Goal: Browse casually: Explore the website without a specific task or goal

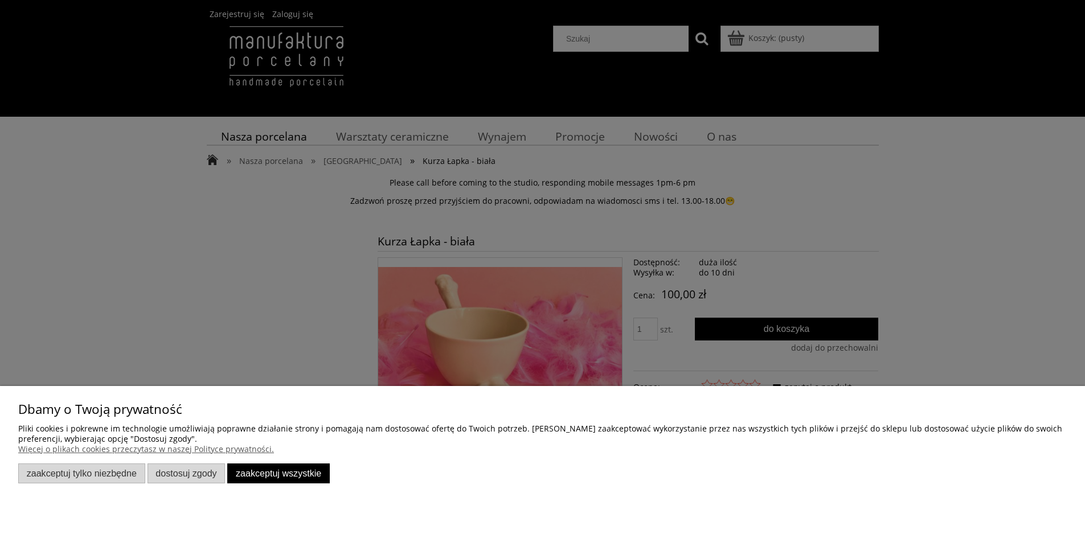
scroll to position [120, 0]
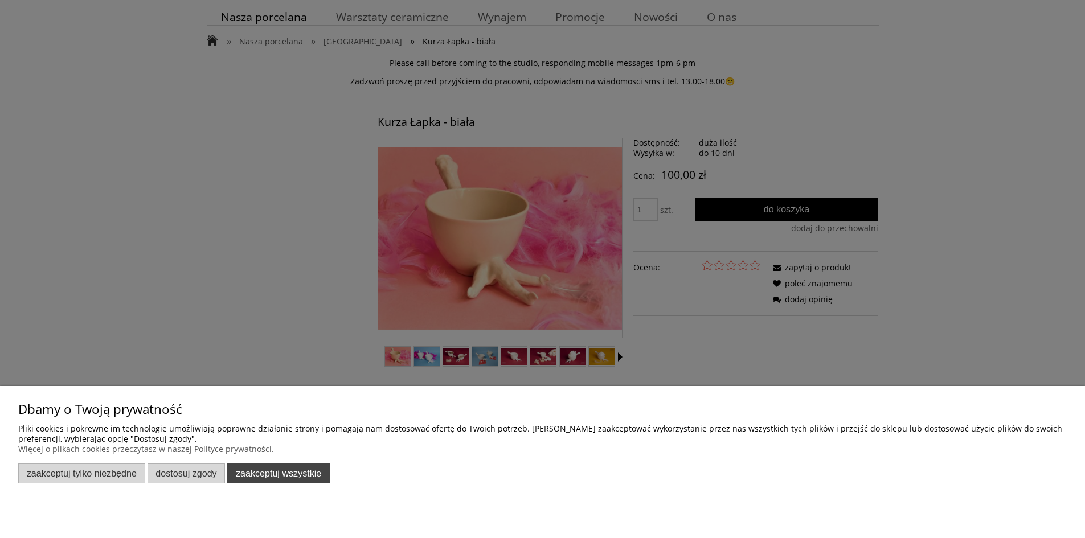
drag, startPoint x: 945, startPoint y: 462, endPoint x: 292, endPoint y: 482, distance: 653.3
click at [292, 482] on button "Zaakceptuj wszystkie" at bounding box center [278, 473] width 102 height 20
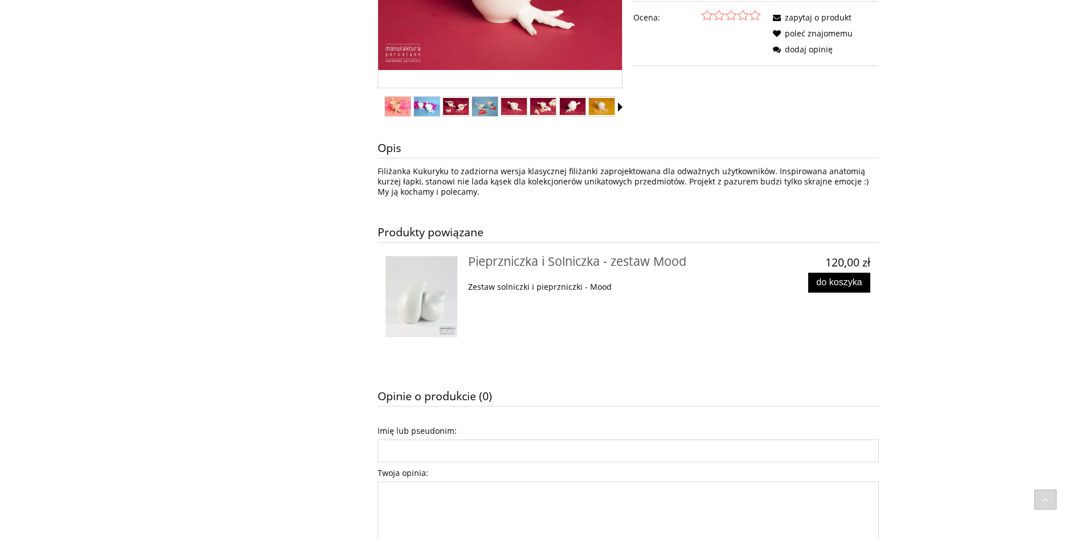
scroll to position [370, 0]
click at [405, 286] on img at bounding box center [421, 296] width 72 height 81
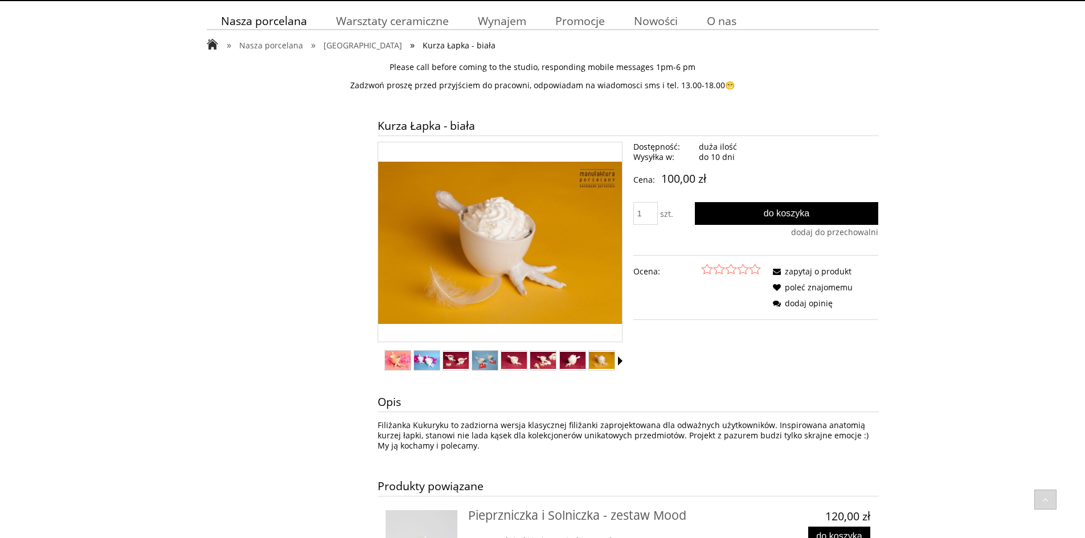
scroll to position [114, 0]
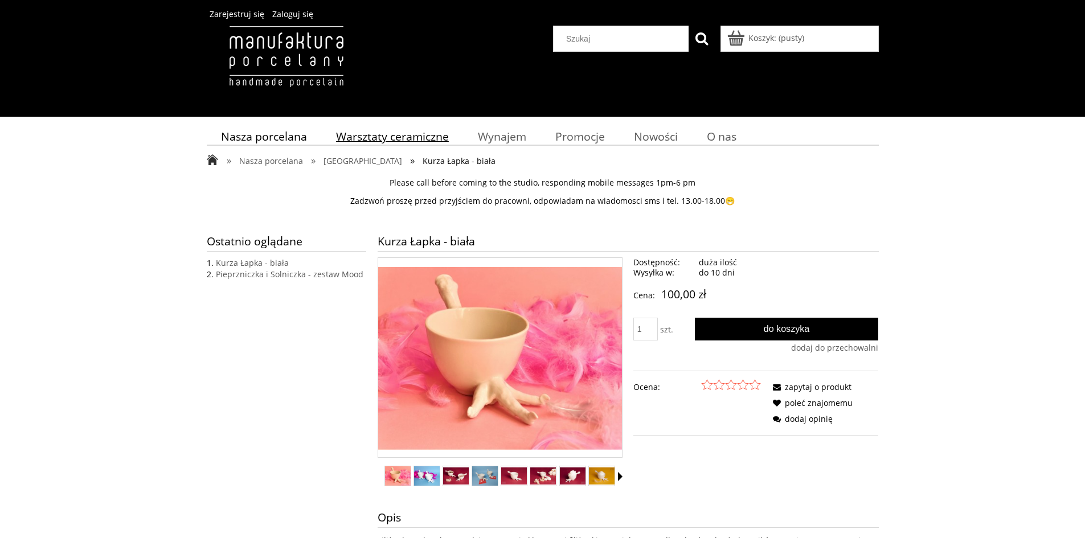
click at [367, 132] on span "Warsztaty ceramiczne" at bounding box center [392, 136] width 113 height 15
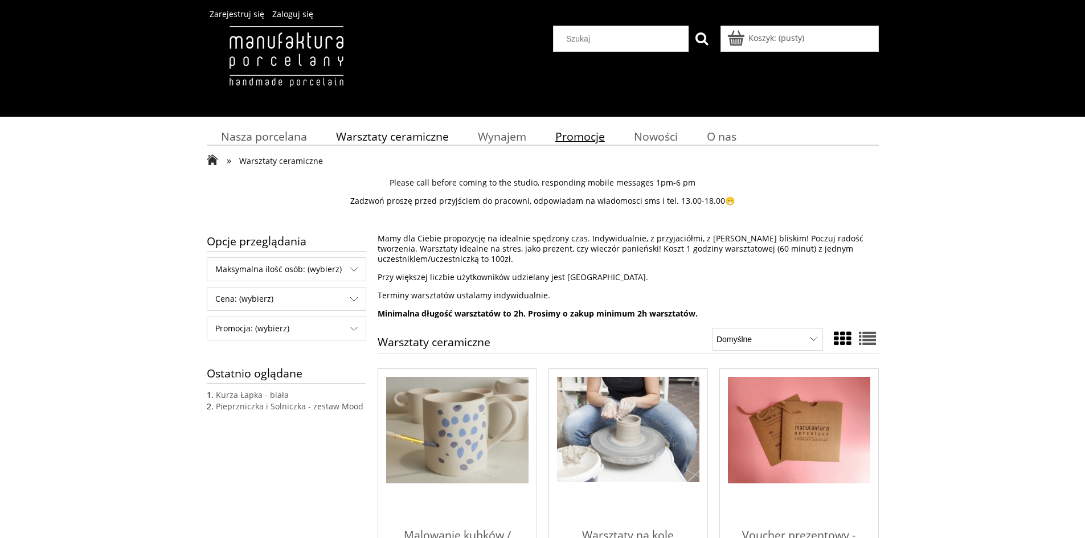
click at [549, 134] on link "Promocje" at bounding box center [579, 136] width 79 height 22
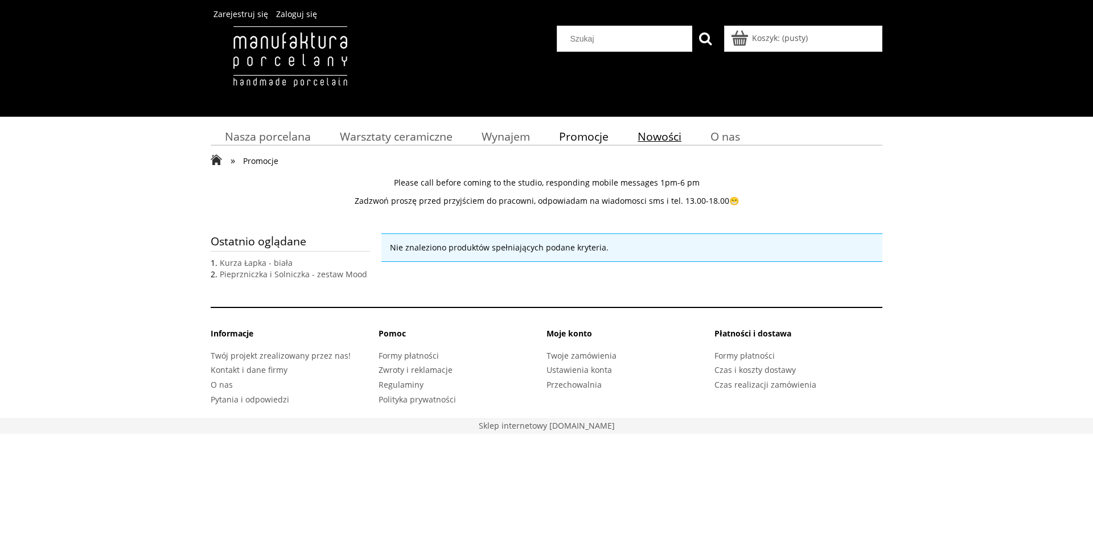
click at [643, 130] on span "Nowości" at bounding box center [660, 136] width 44 height 15
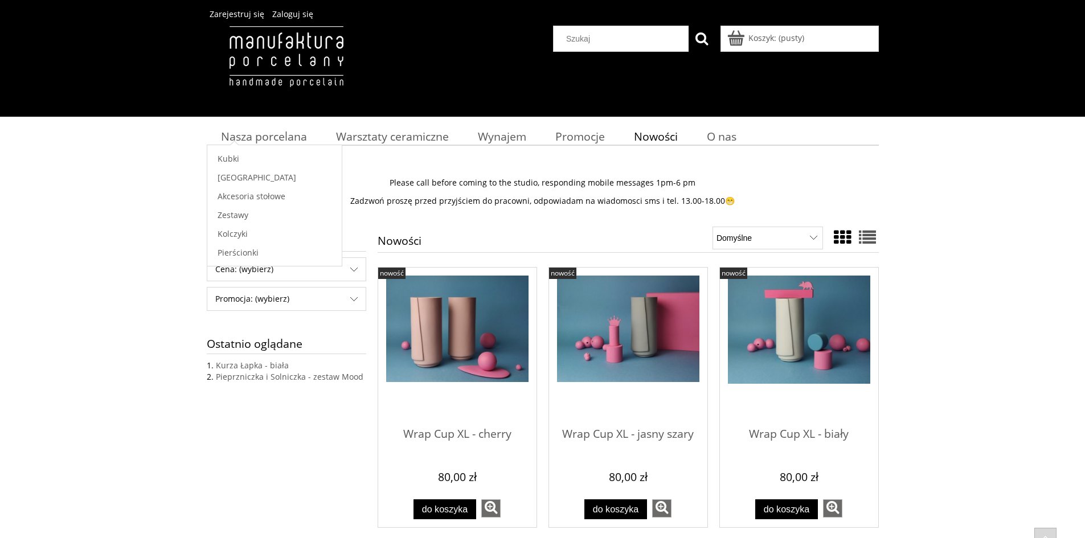
click at [266, 124] on li "Nasza porcelana [GEOGRAPHIC_DATA] [GEOGRAPHIC_DATA]" at bounding box center [264, 134] width 115 height 28
click at [256, 162] on link "Kubki" at bounding box center [274, 158] width 134 height 19
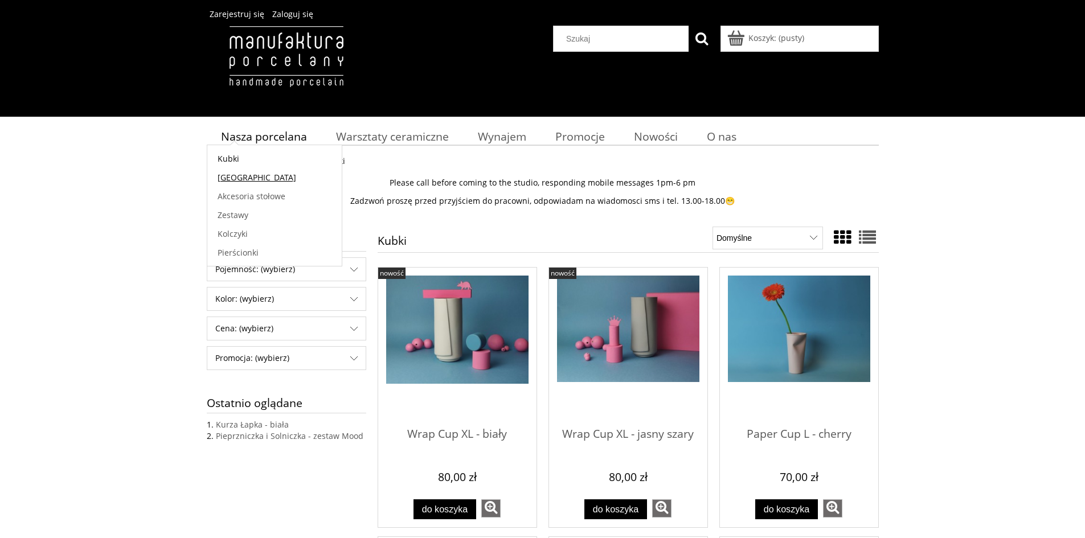
click at [261, 180] on link "[GEOGRAPHIC_DATA]" at bounding box center [274, 177] width 134 height 19
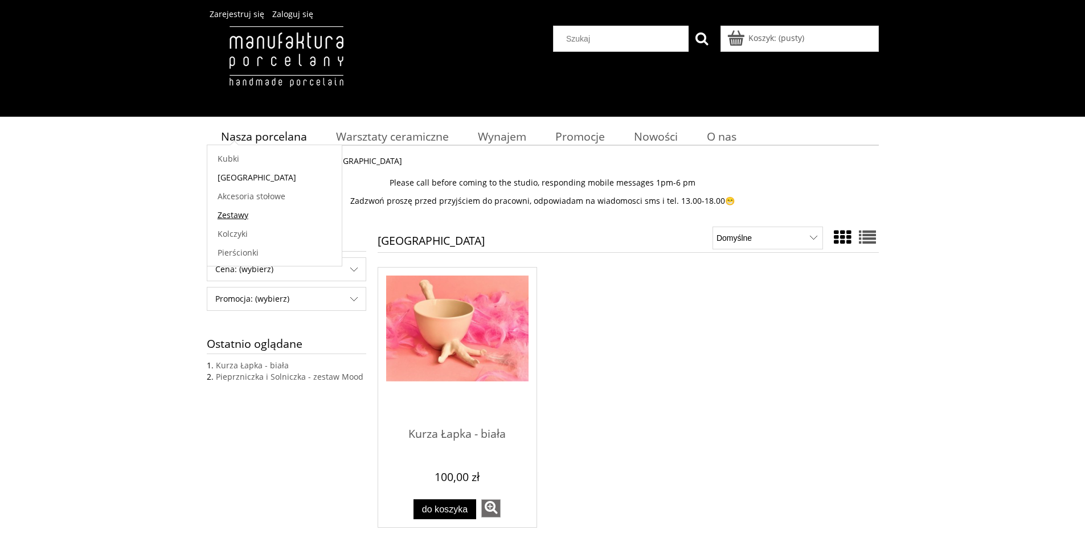
click at [250, 214] on link "Zestawy" at bounding box center [274, 215] width 134 height 19
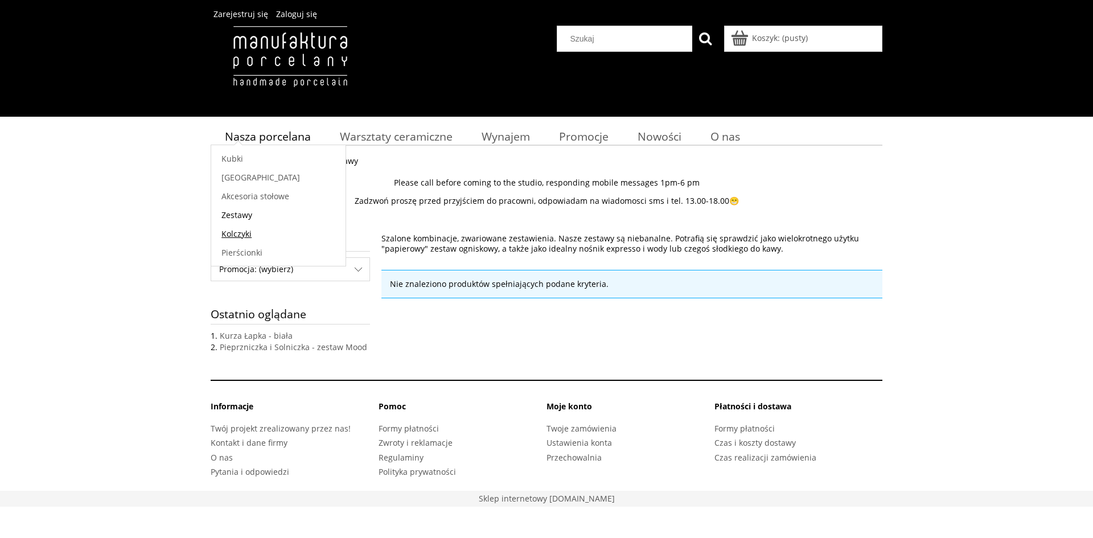
click at [252, 233] on link "Kolczyki" at bounding box center [278, 233] width 134 height 19
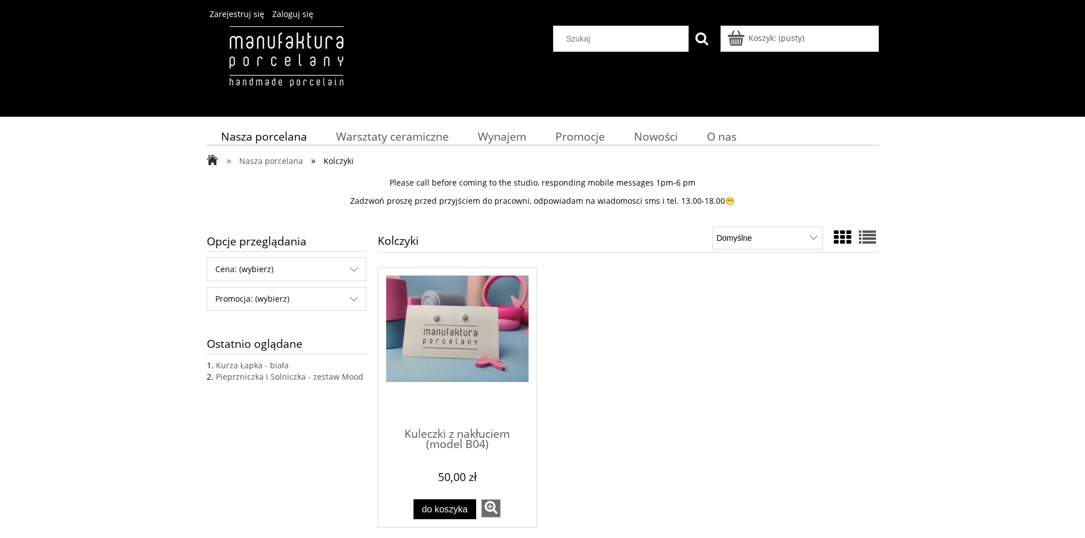
click at [204, 50] on header "Zarejestruj się Zaloguj się Koszyk: do kasy suma:" at bounding box center [542, 58] width 1085 height 117
